Goal: Task Accomplishment & Management: Use online tool/utility

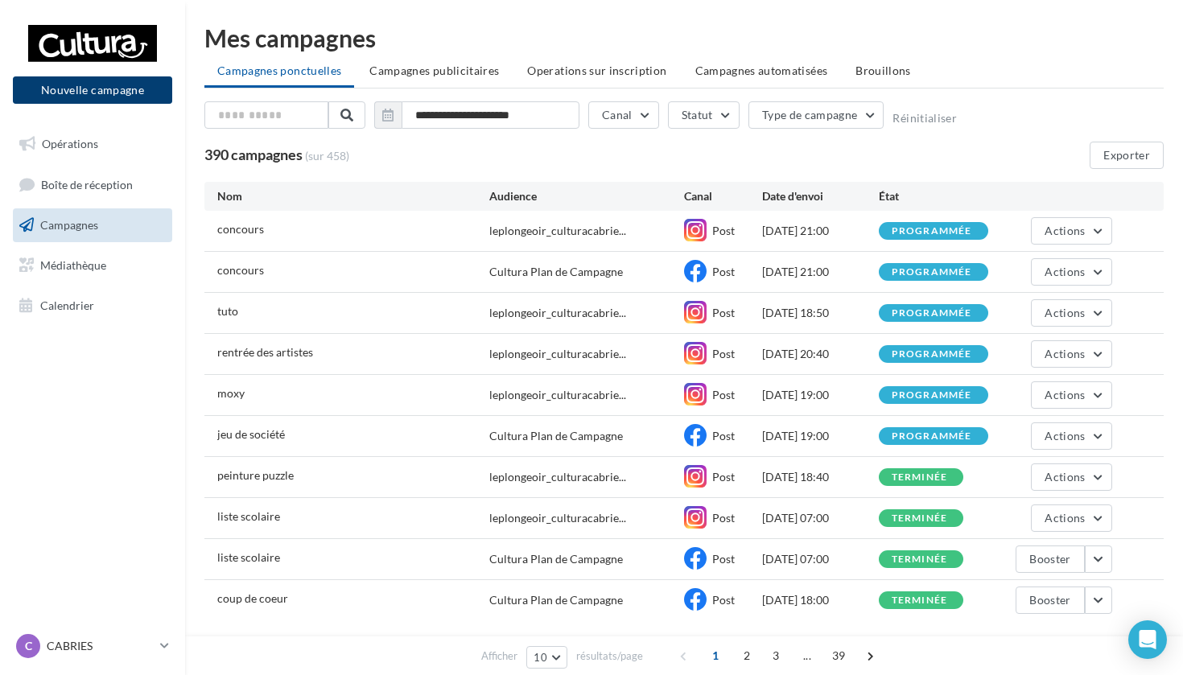
click at [98, 91] on button "Nouvelle campagne" at bounding box center [92, 89] width 159 height 27
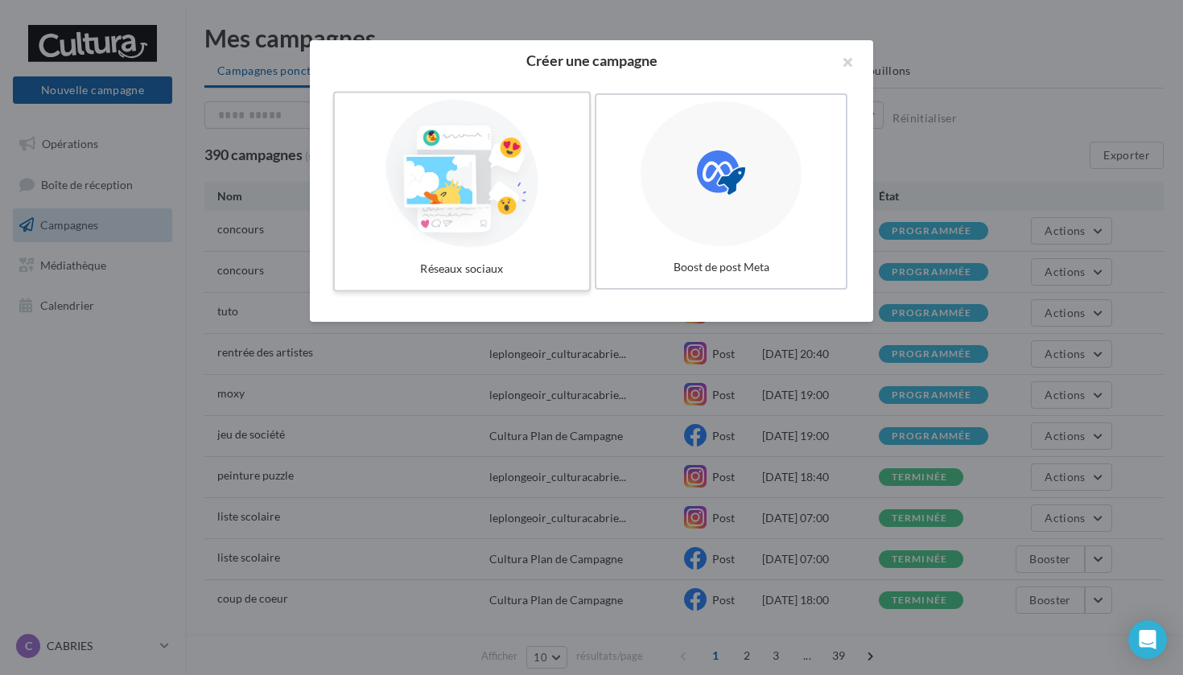
click at [537, 194] on div at bounding box center [461, 174] width 241 height 148
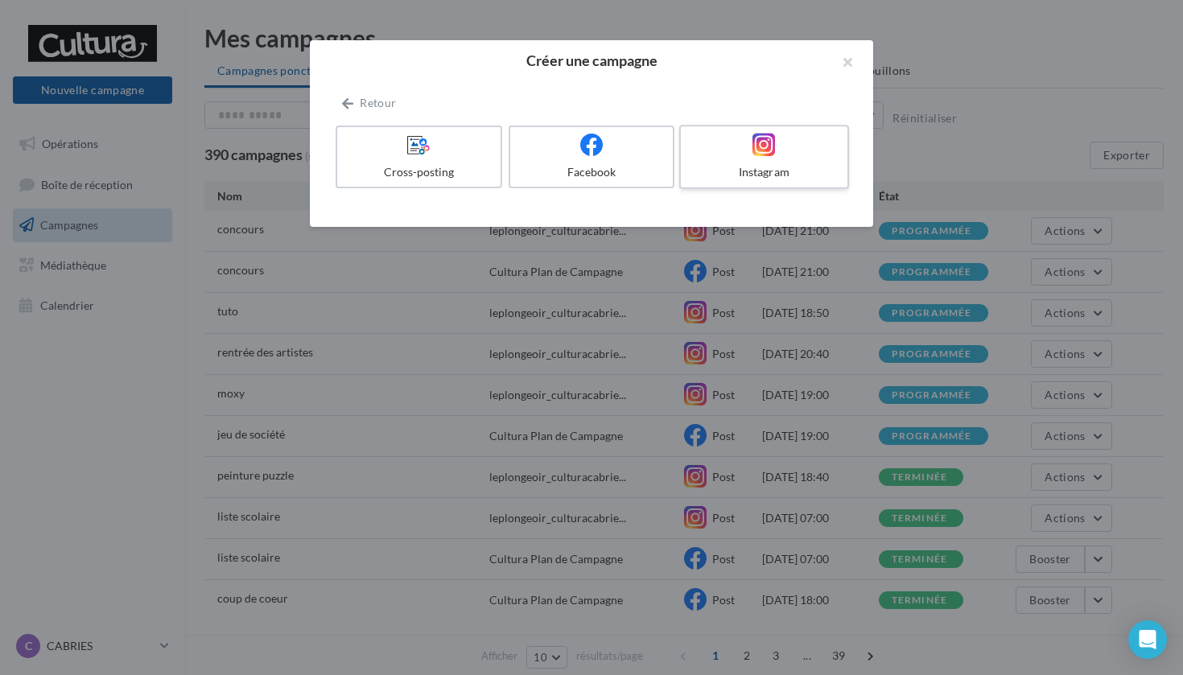
click at [762, 142] on icon at bounding box center [763, 144] width 23 height 23
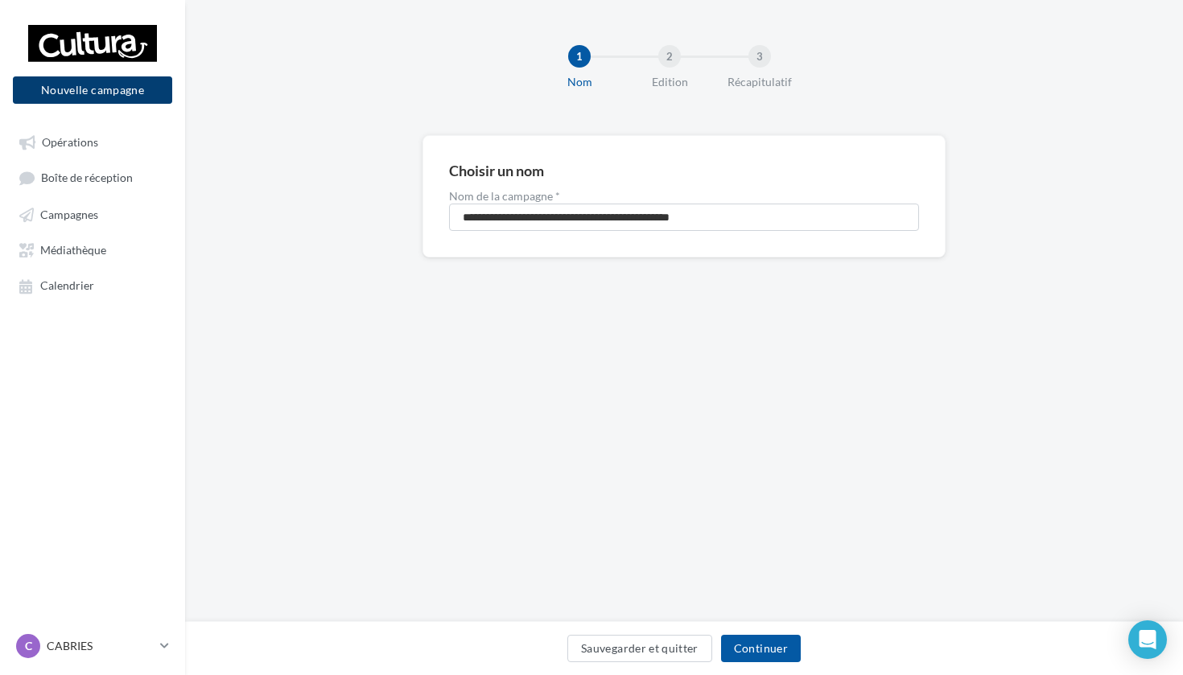
click at [56, 89] on button "Nouvelle campagne" at bounding box center [92, 89] width 159 height 27
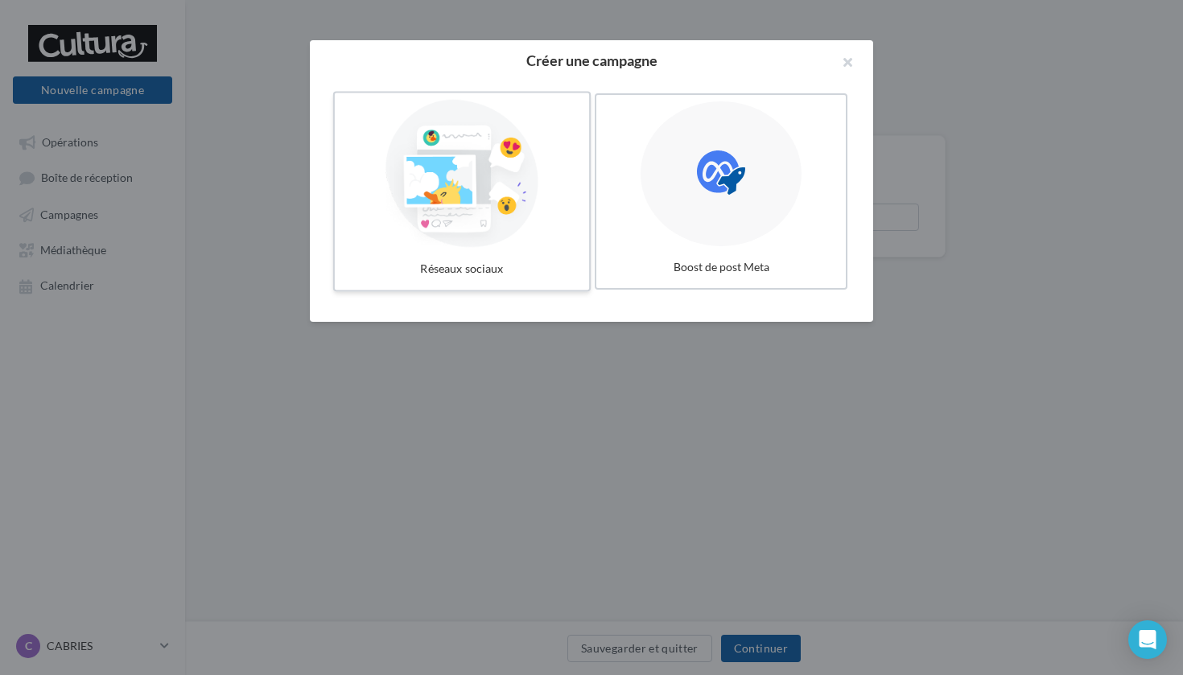
click at [421, 211] on div at bounding box center [461, 174] width 241 height 148
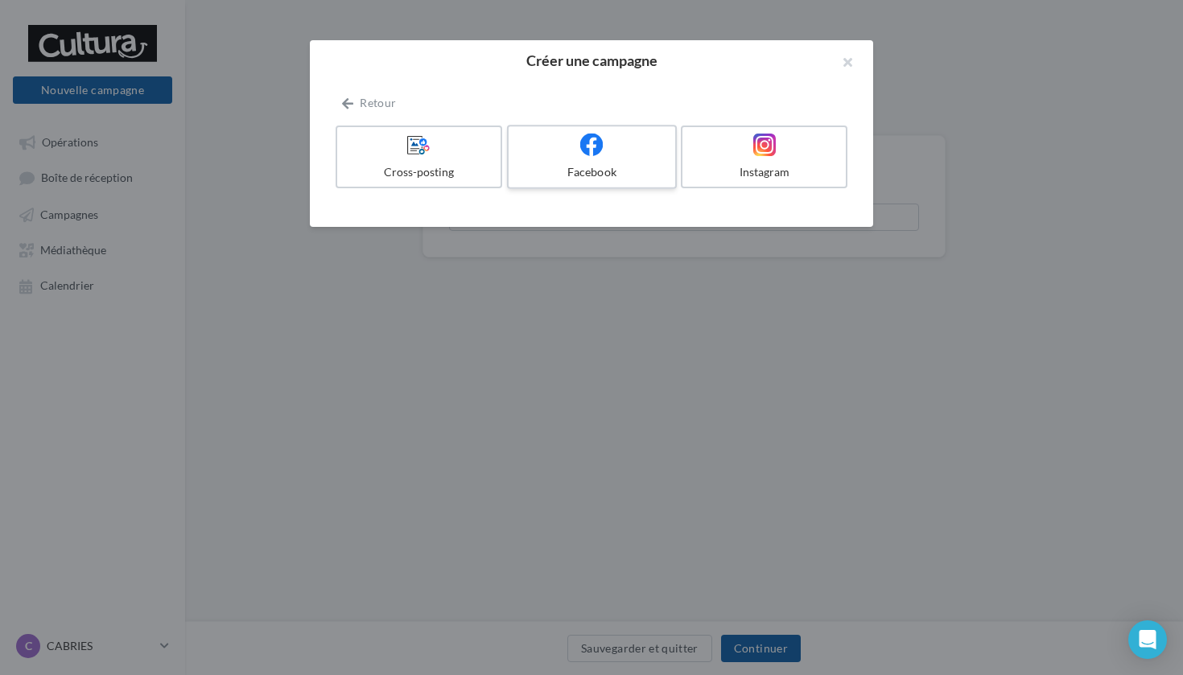
click at [560, 161] on label "Facebook" at bounding box center [592, 157] width 170 height 64
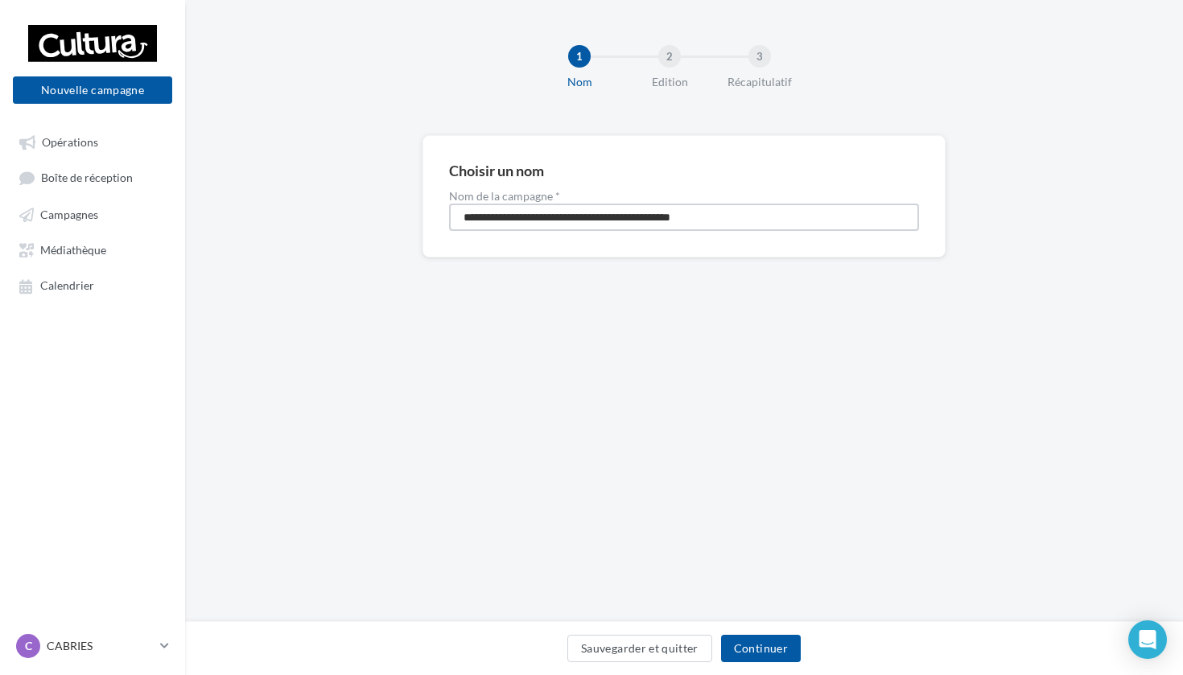
drag, startPoint x: 756, startPoint y: 219, endPoint x: 340, endPoint y: 171, distance: 418.0
click at [340, 171] on div "**********" at bounding box center [684, 222] width 998 height 174
type input "*******"
click at [769, 647] on button "Continuer" at bounding box center [761, 648] width 80 height 27
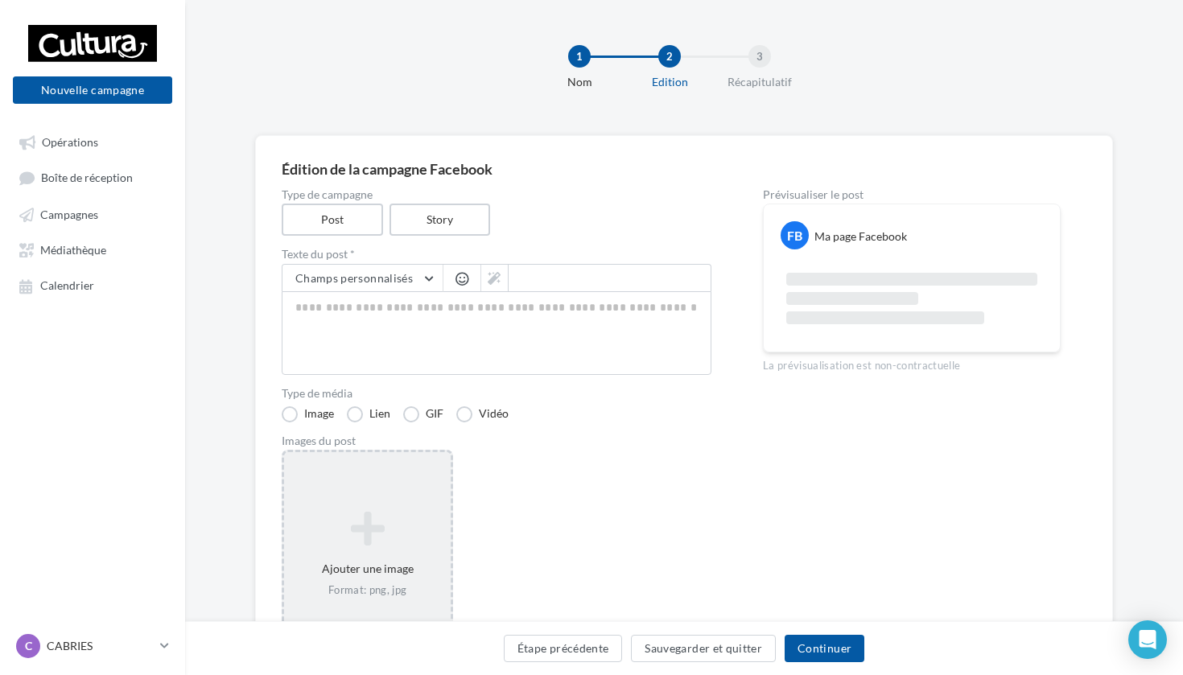
click at [404, 497] on div "Ajouter une image Format: png, jpg" at bounding box center [367, 554] width 171 height 209
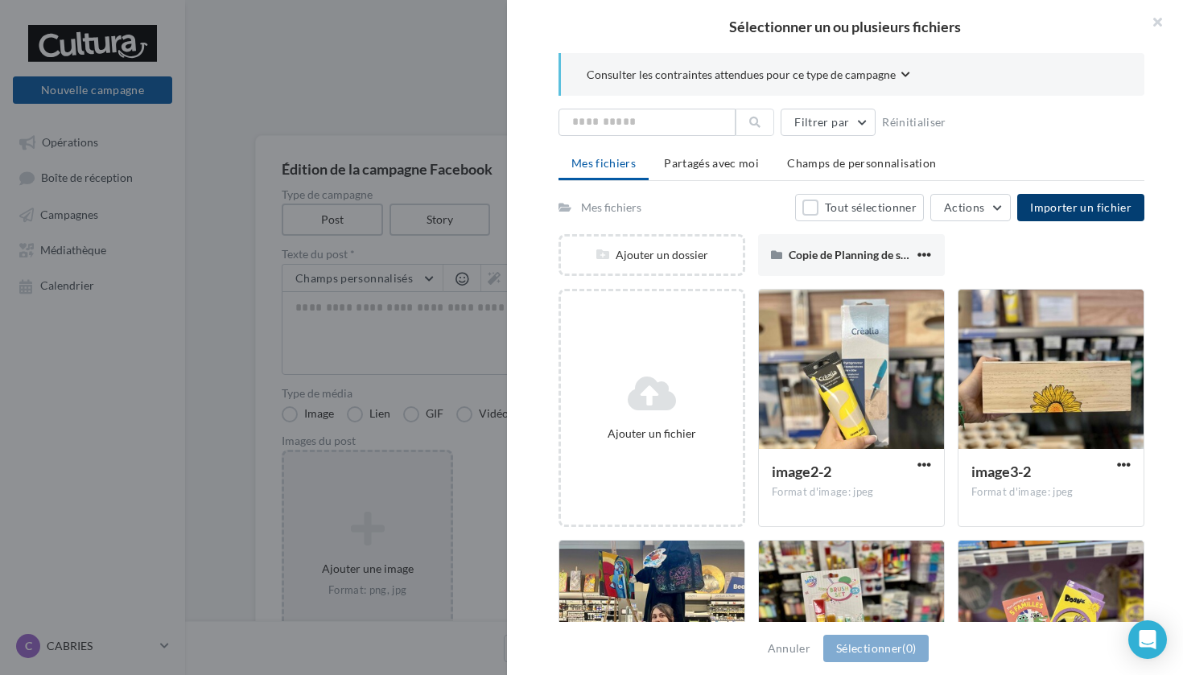
click at [1062, 221] on button "Importer un fichier" at bounding box center [1080, 207] width 127 height 27
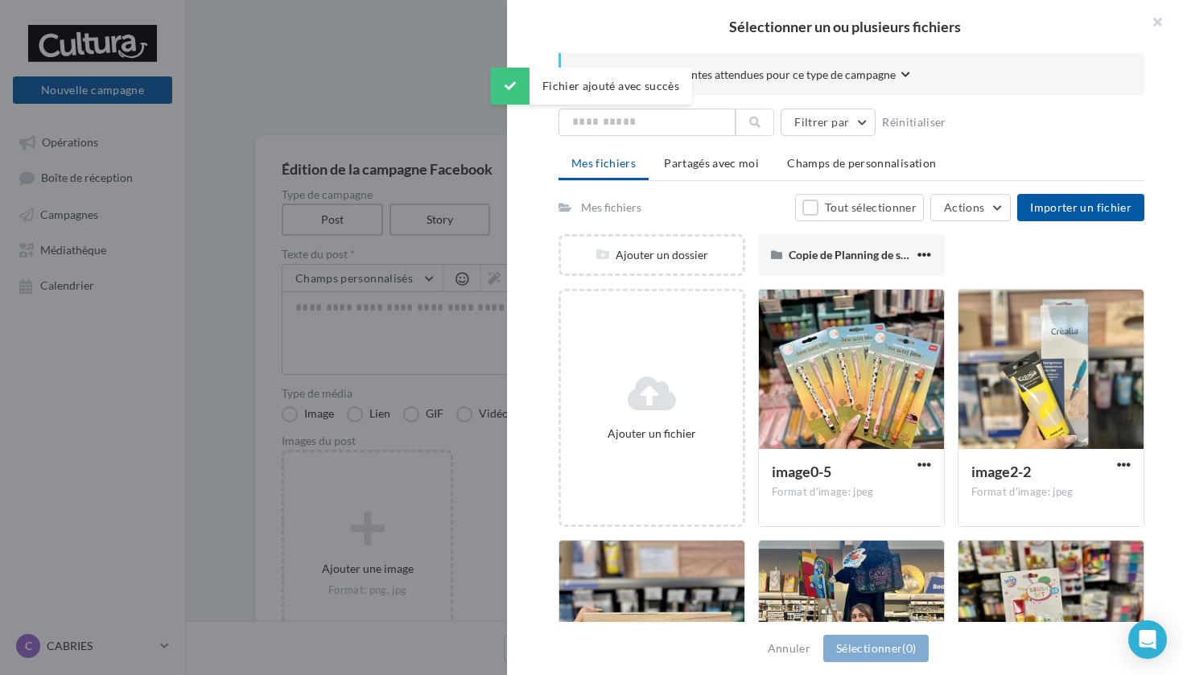
click at [835, 479] on div "image0-5" at bounding box center [842, 473] width 140 height 23
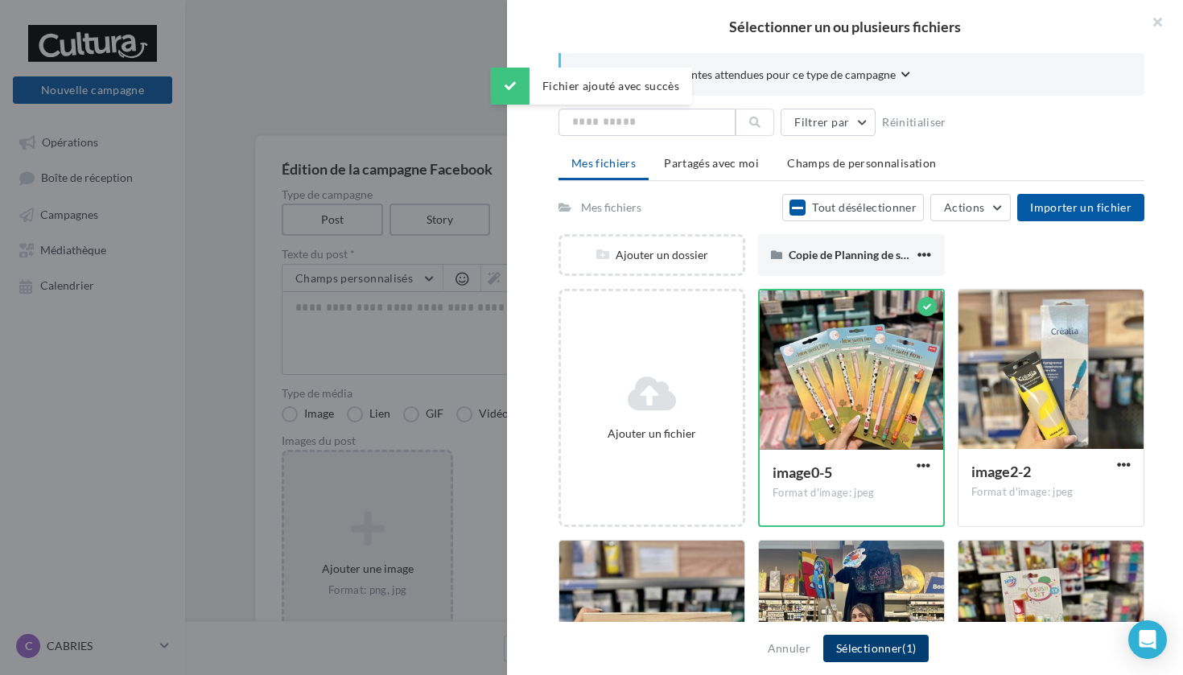
click at [882, 648] on button "Sélectionner (1)" at bounding box center [875, 648] width 105 height 27
